Goal: Navigation & Orientation: Find specific page/section

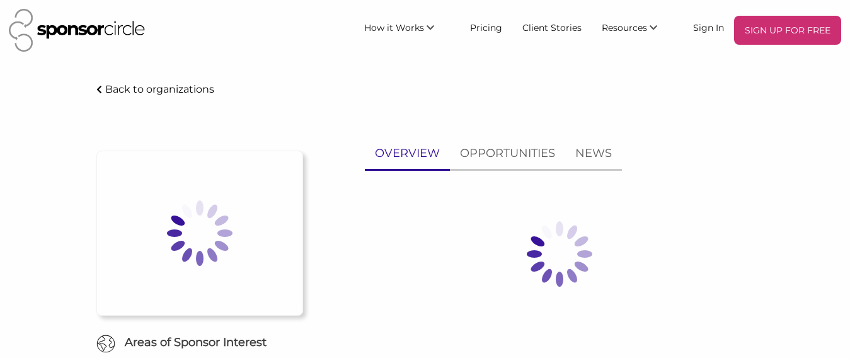
click at [195, 283] on img at bounding box center [200, 233] width 126 height 126
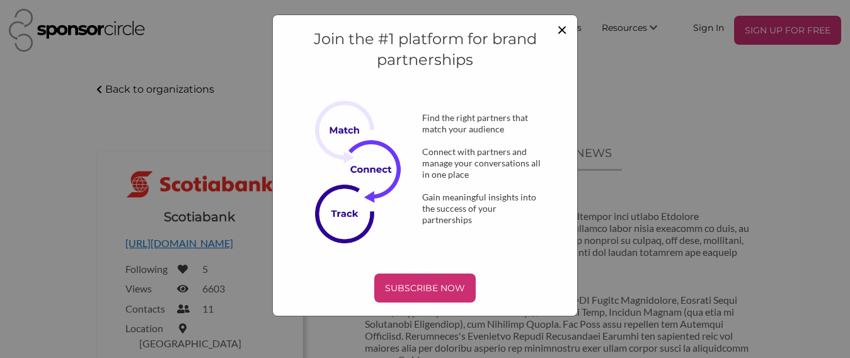
click at [557, 30] on span "×" at bounding box center [562, 28] width 10 height 21
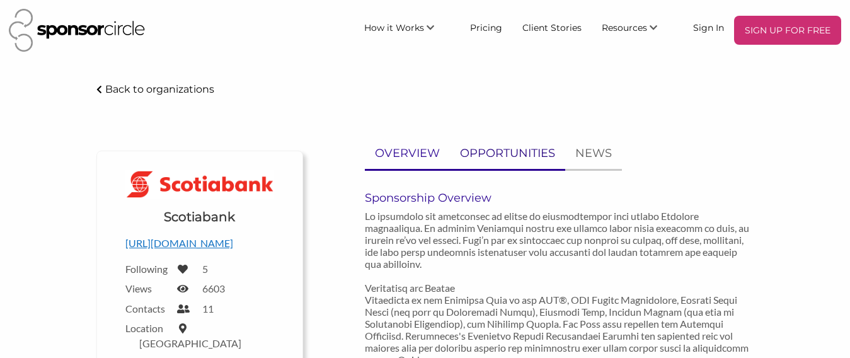
click at [494, 151] on p "OPPORTUNITIES" at bounding box center [507, 153] width 95 height 18
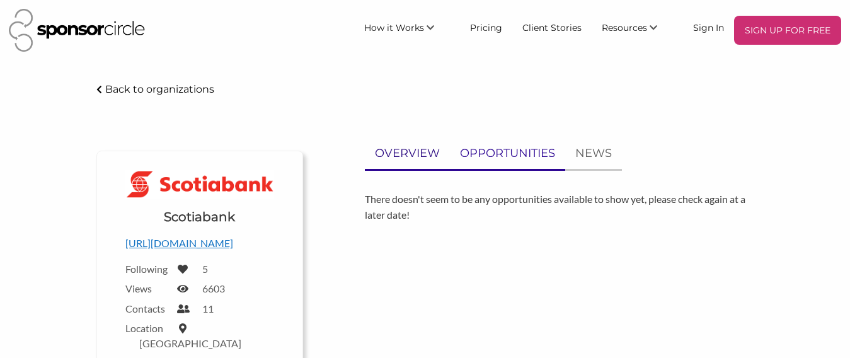
click at [412, 152] on p "OVERVIEW" at bounding box center [407, 153] width 65 height 18
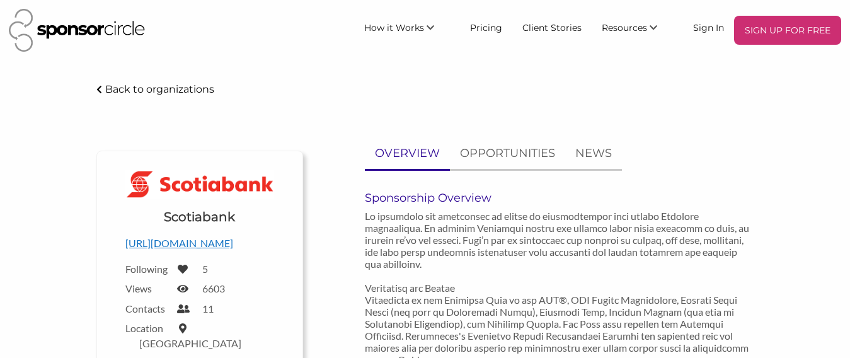
click at [161, 86] on p "Back to organizations" at bounding box center [159, 89] width 109 height 12
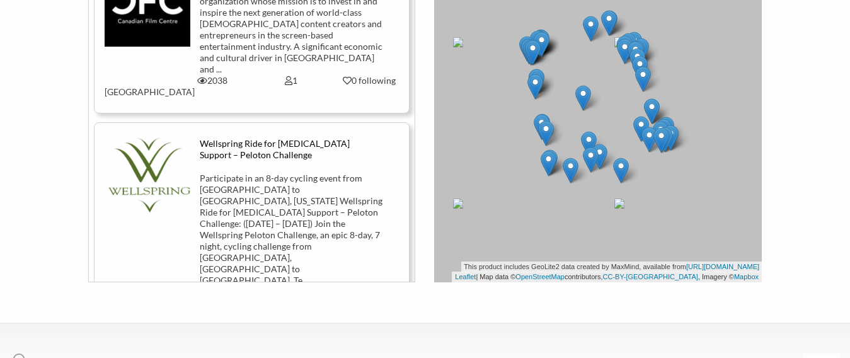
scroll to position [353, 0]
